Goal: Task Accomplishment & Management: Manage account settings

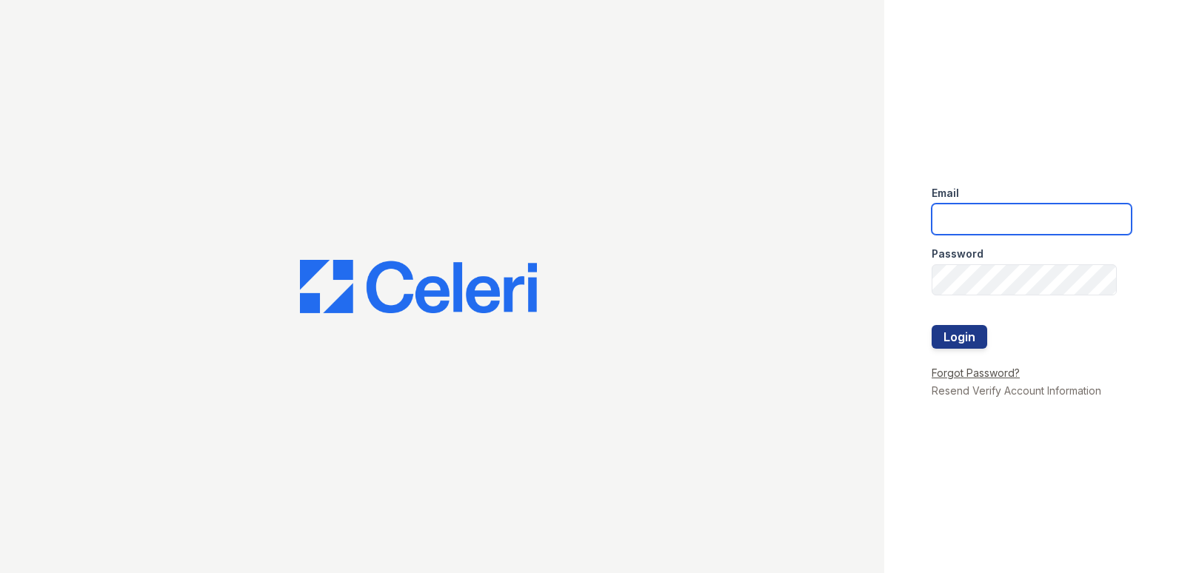
type input "[DOMAIN_NAME][EMAIL_ADDRESS][DOMAIN_NAME]"
click at [986, 373] on link "Forgot Password?" at bounding box center [976, 373] width 88 height 13
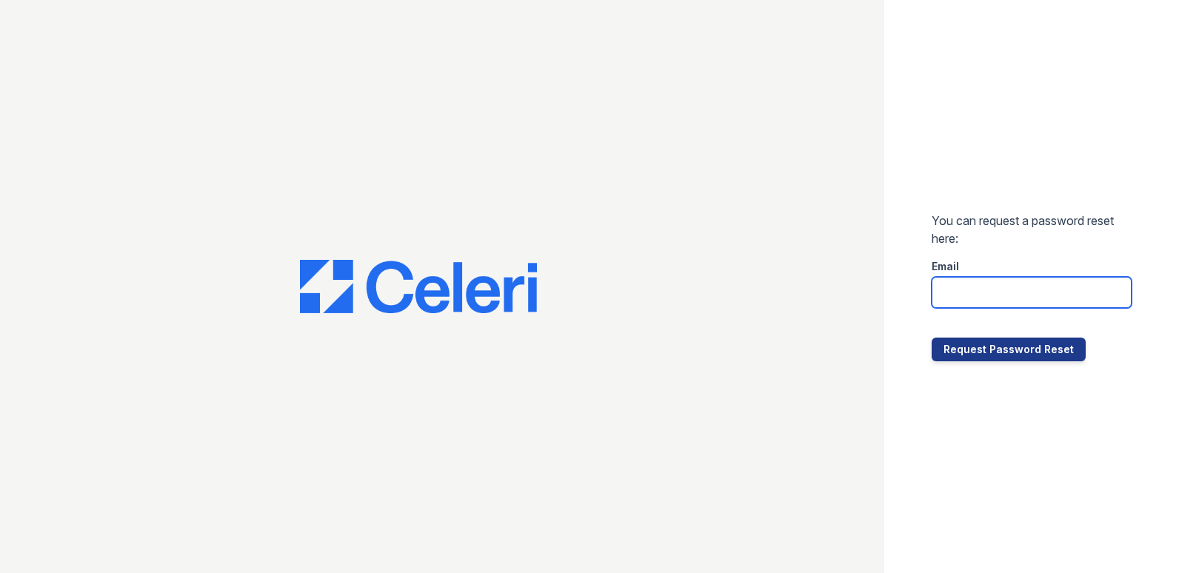
click at [941, 299] on input "email" at bounding box center [1032, 292] width 200 height 31
type input "[DOMAIN_NAME][EMAIL_ADDRESS][DOMAIN_NAME]"
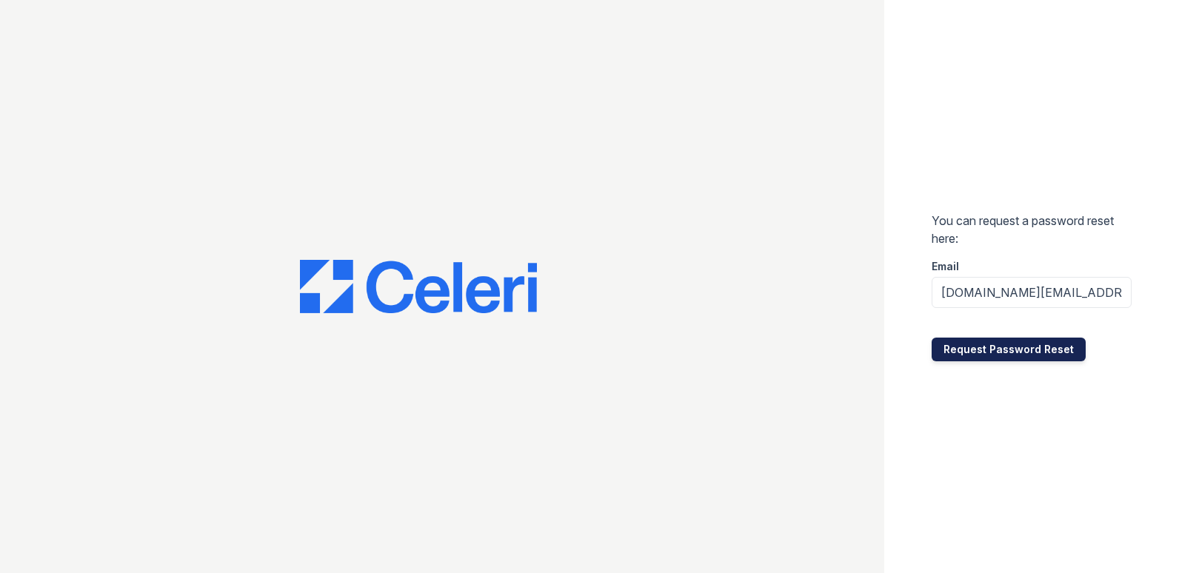
click at [982, 348] on button "Request Password Reset" at bounding box center [1009, 350] width 154 height 24
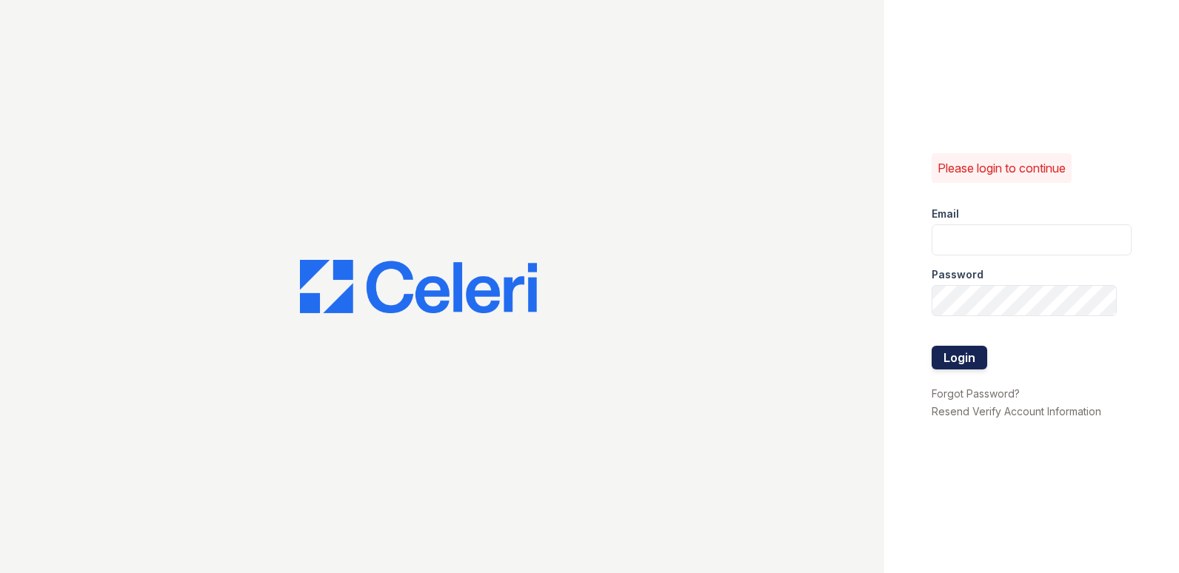
type input "[DOMAIN_NAME][EMAIL_ADDRESS][DOMAIN_NAME]"
click at [965, 353] on button "Login" at bounding box center [960, 358] width 56 height 24
